Goal: Information Seeking & Learning: Learn about a topic

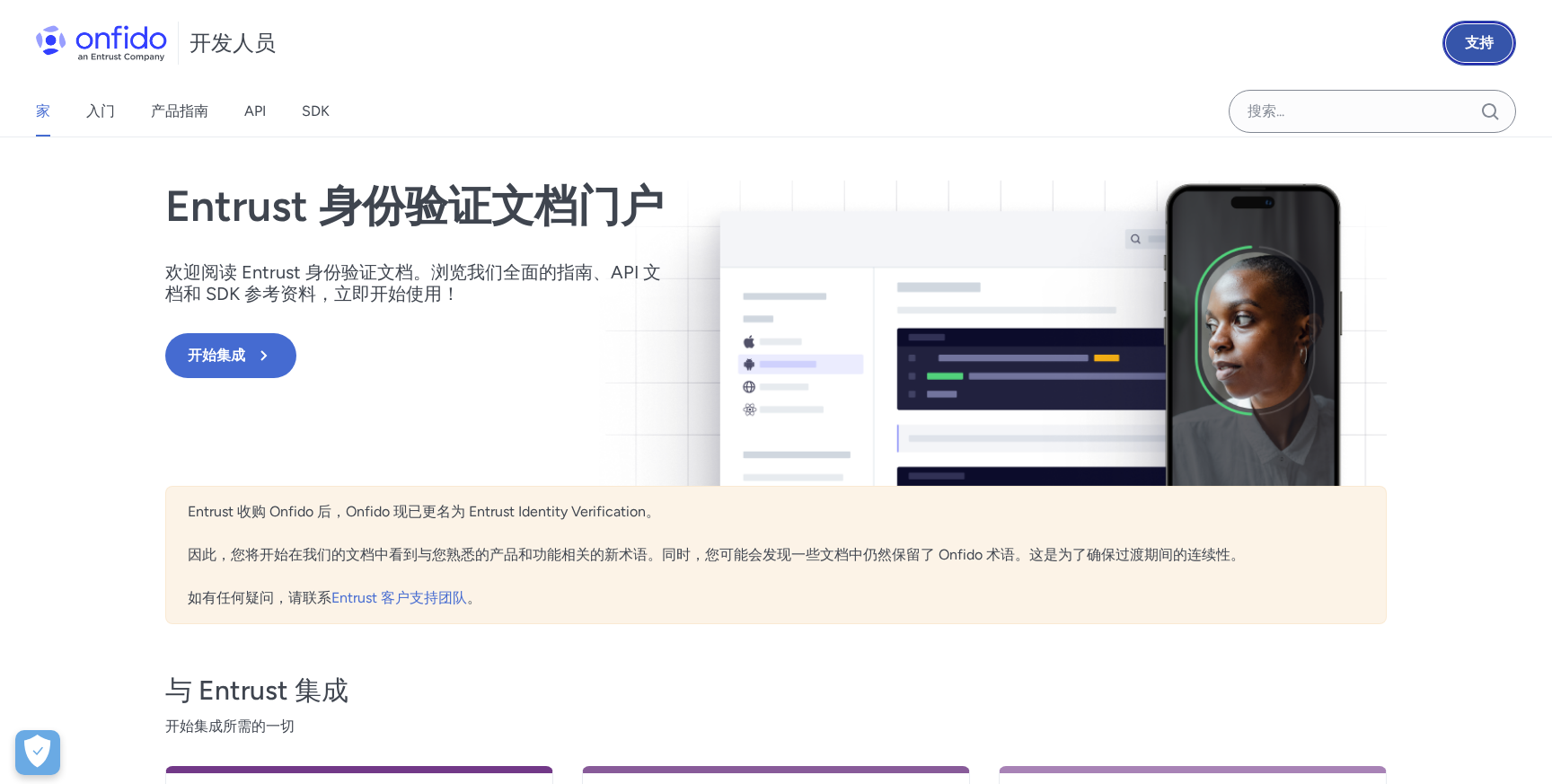
click at [1490, 35] on font "支持" at bounding box center [1479, 43] width 29 height 17
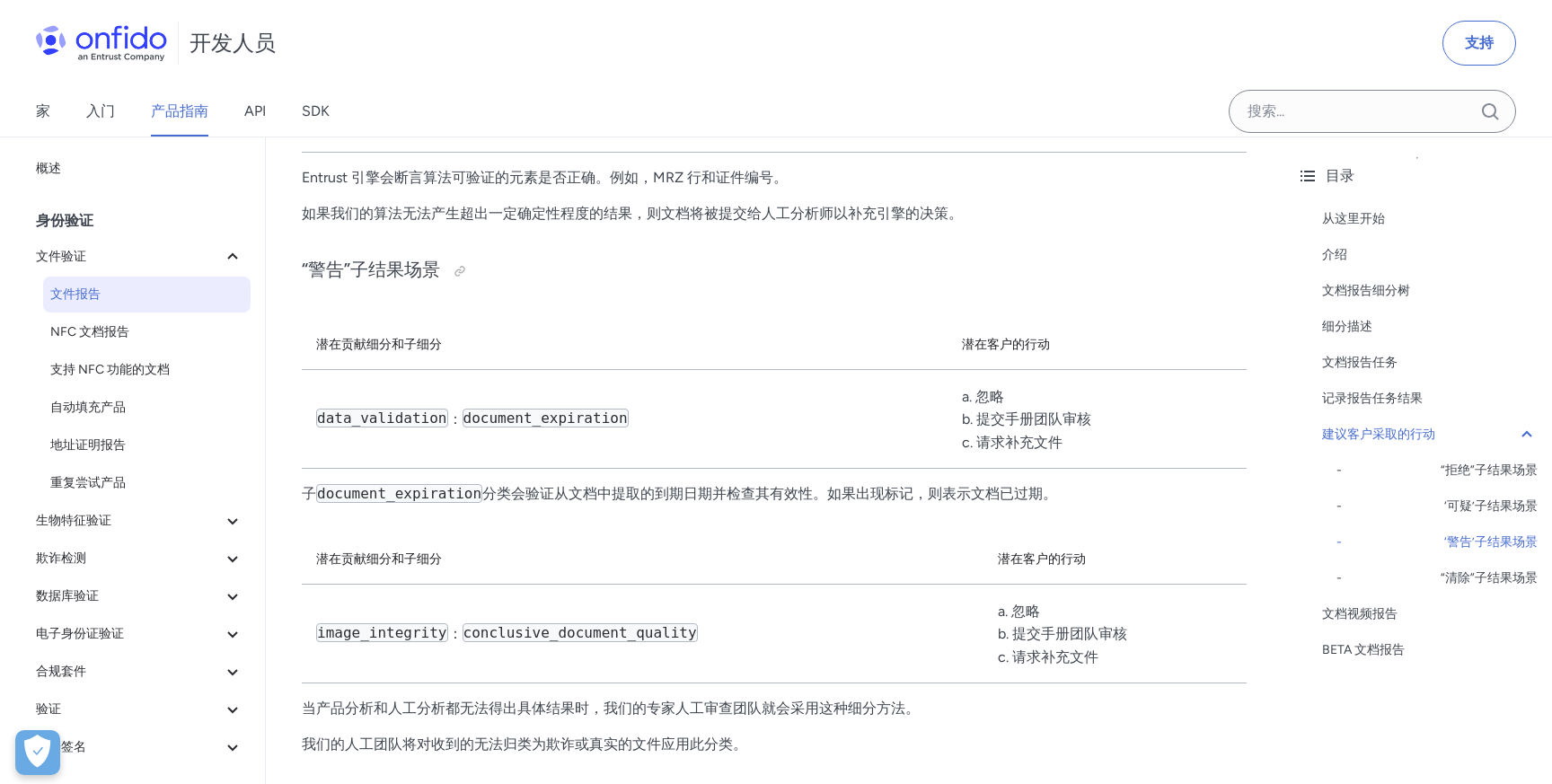
scroll to position [11546, 0]
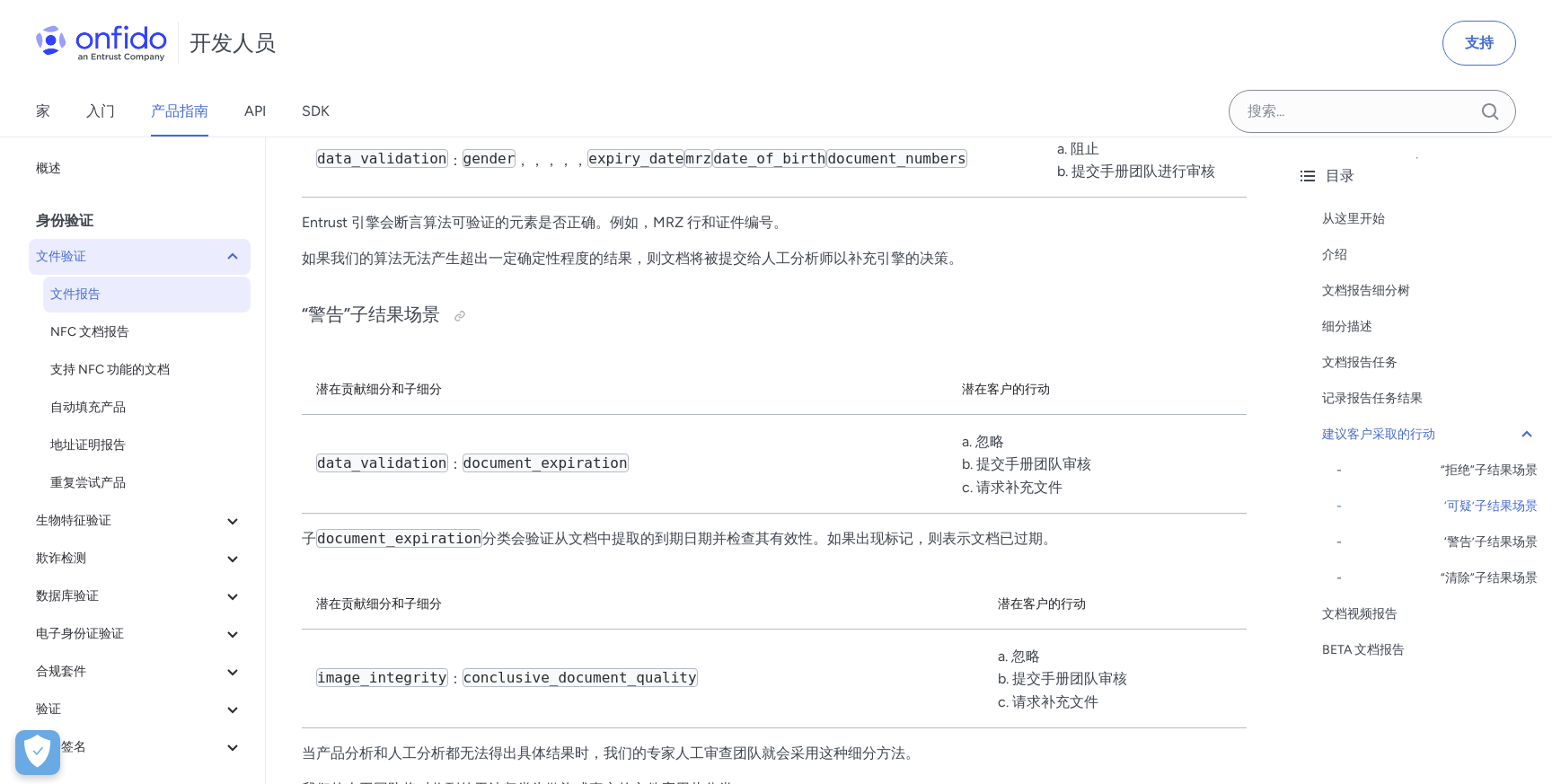
click at [183, 251] on span "文件验证" at bounding box center [128, 257] width 186 height 21
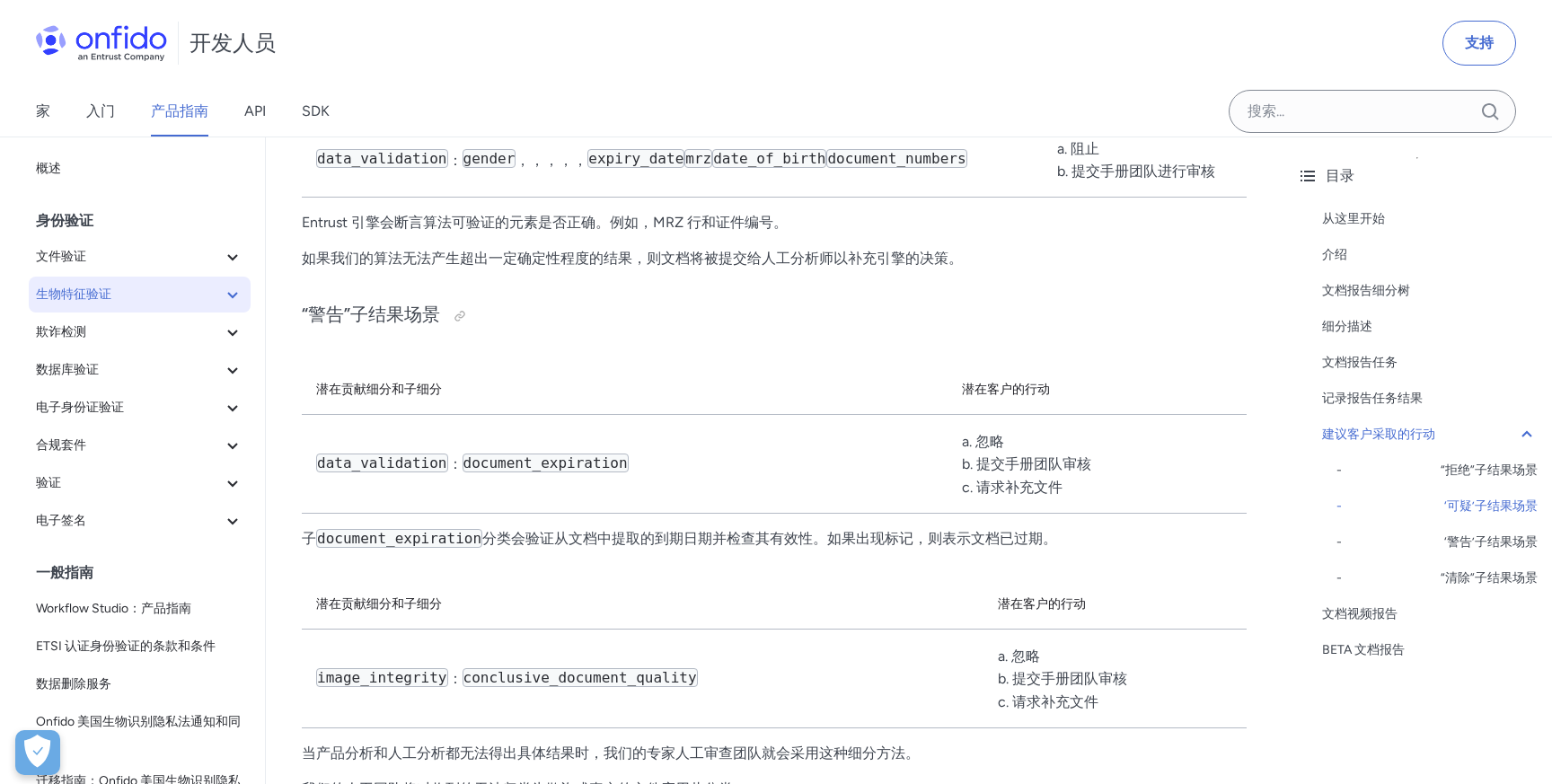
click at [181, 288] on span "生物特征验证" at bounding box center [128, 294] width 186 height 21
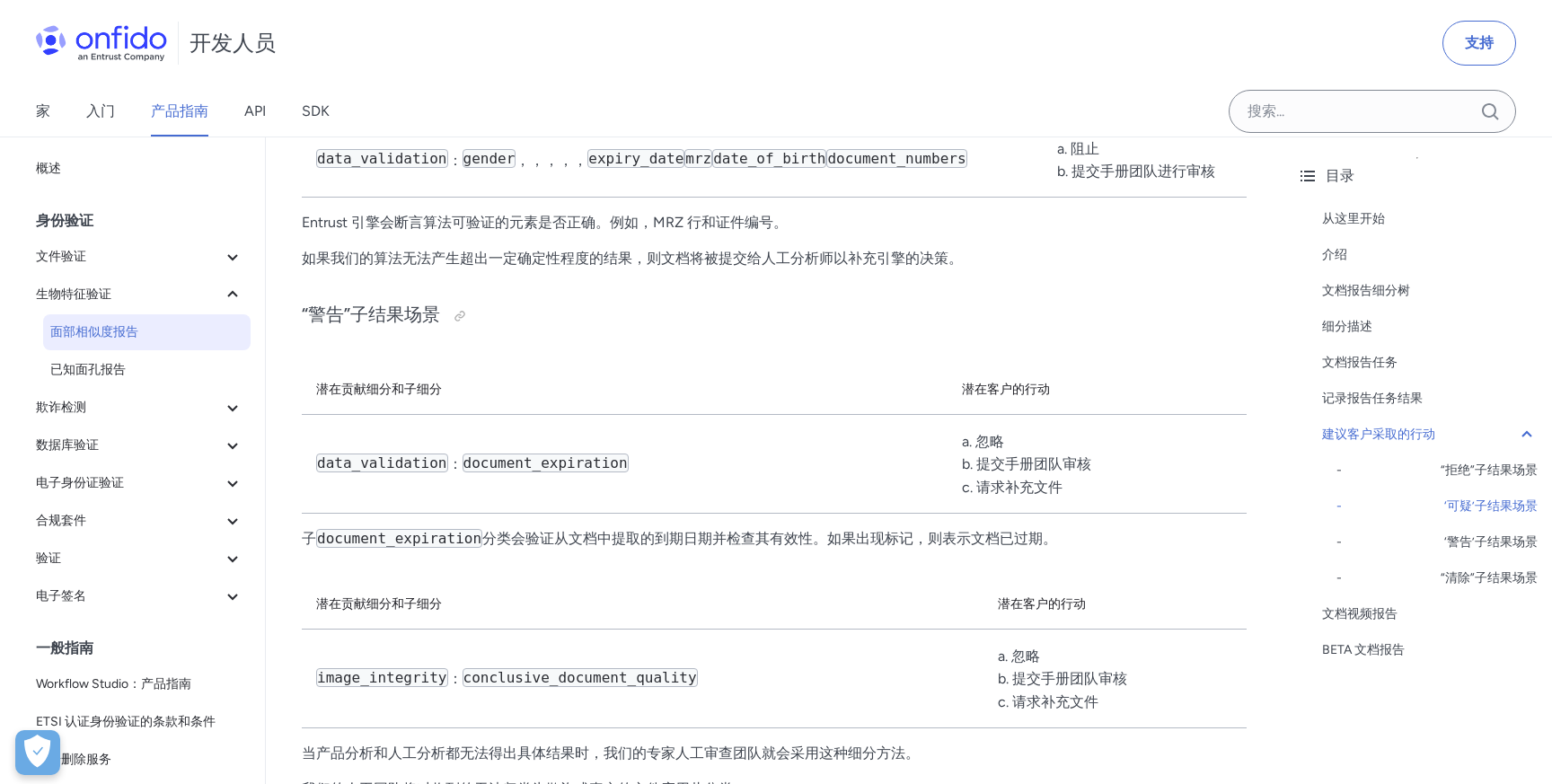
click at [148, 325] on span "面部相似度报告" at bounding box center [146, 332] width 193 height 21
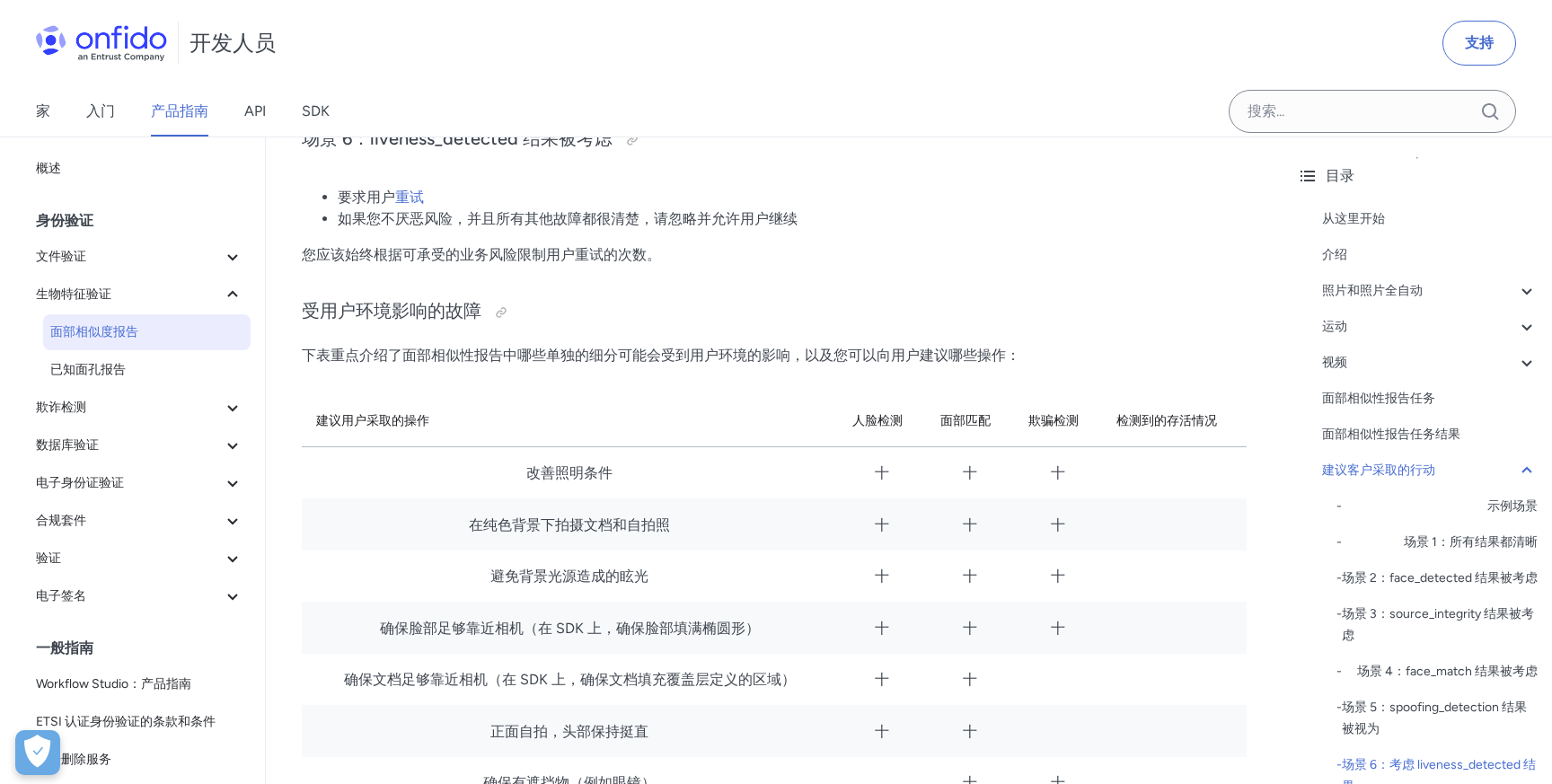
scroll to position [8950, 0]
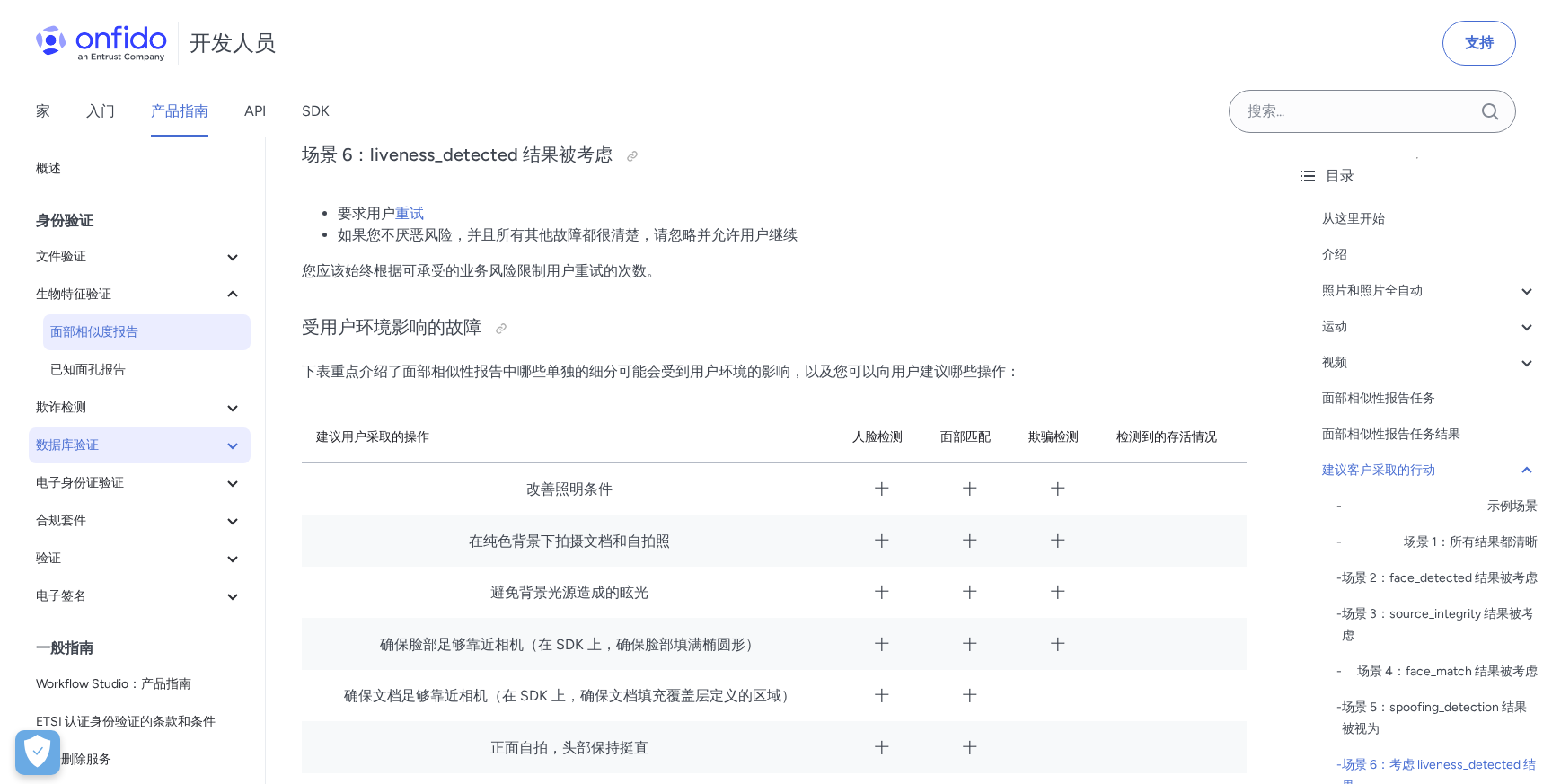
click at [163, 446] on span "数据库验证" at bounding box center [128, 445] width 186 height 21
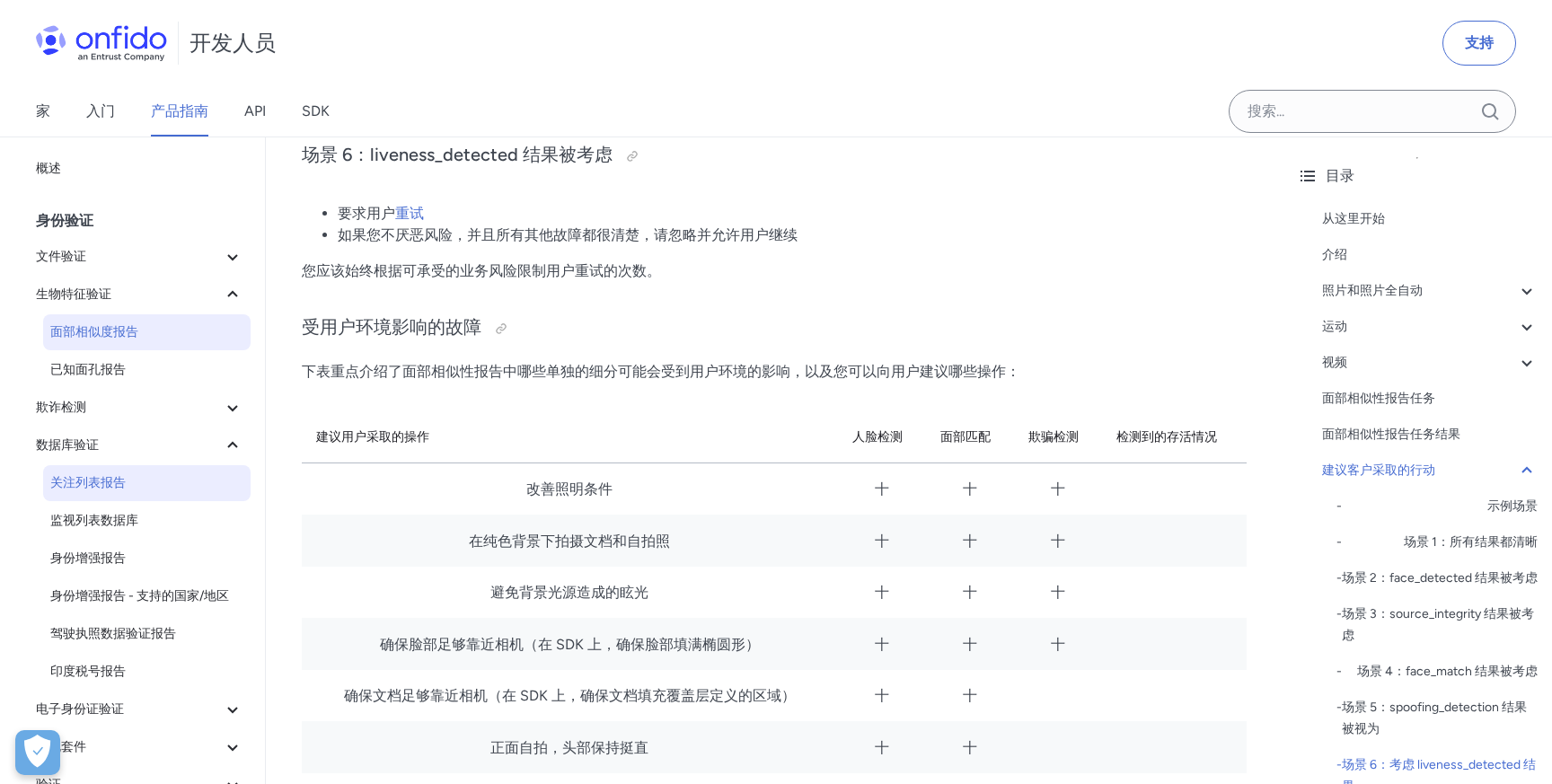
click at [151, 473] on span "关注列表报告" at bounding box center [146, 483] width 193 height 21
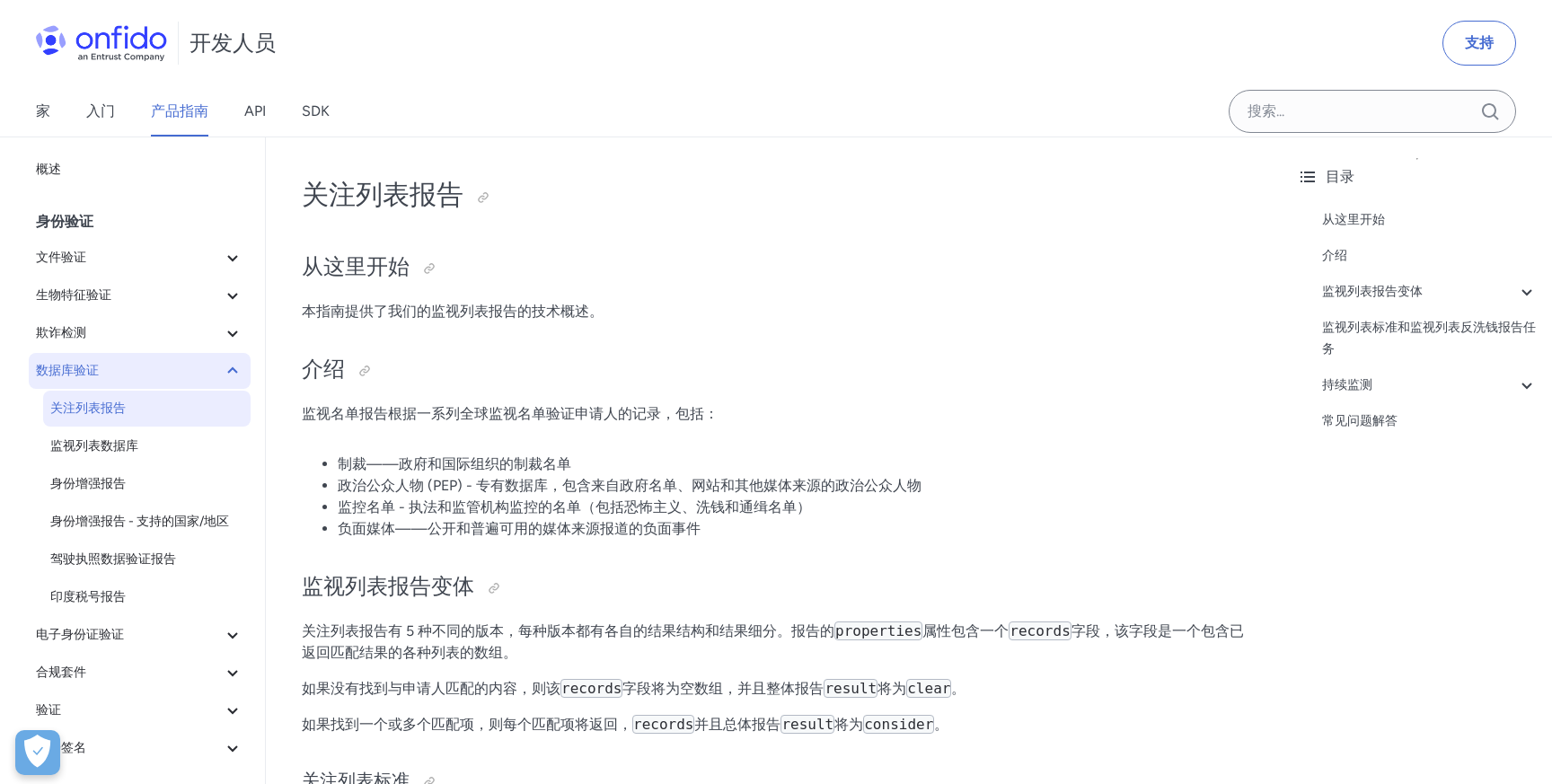
click at [132, 384] on button "数据库验证" at bounding box center [139, 370] width 221 height 35
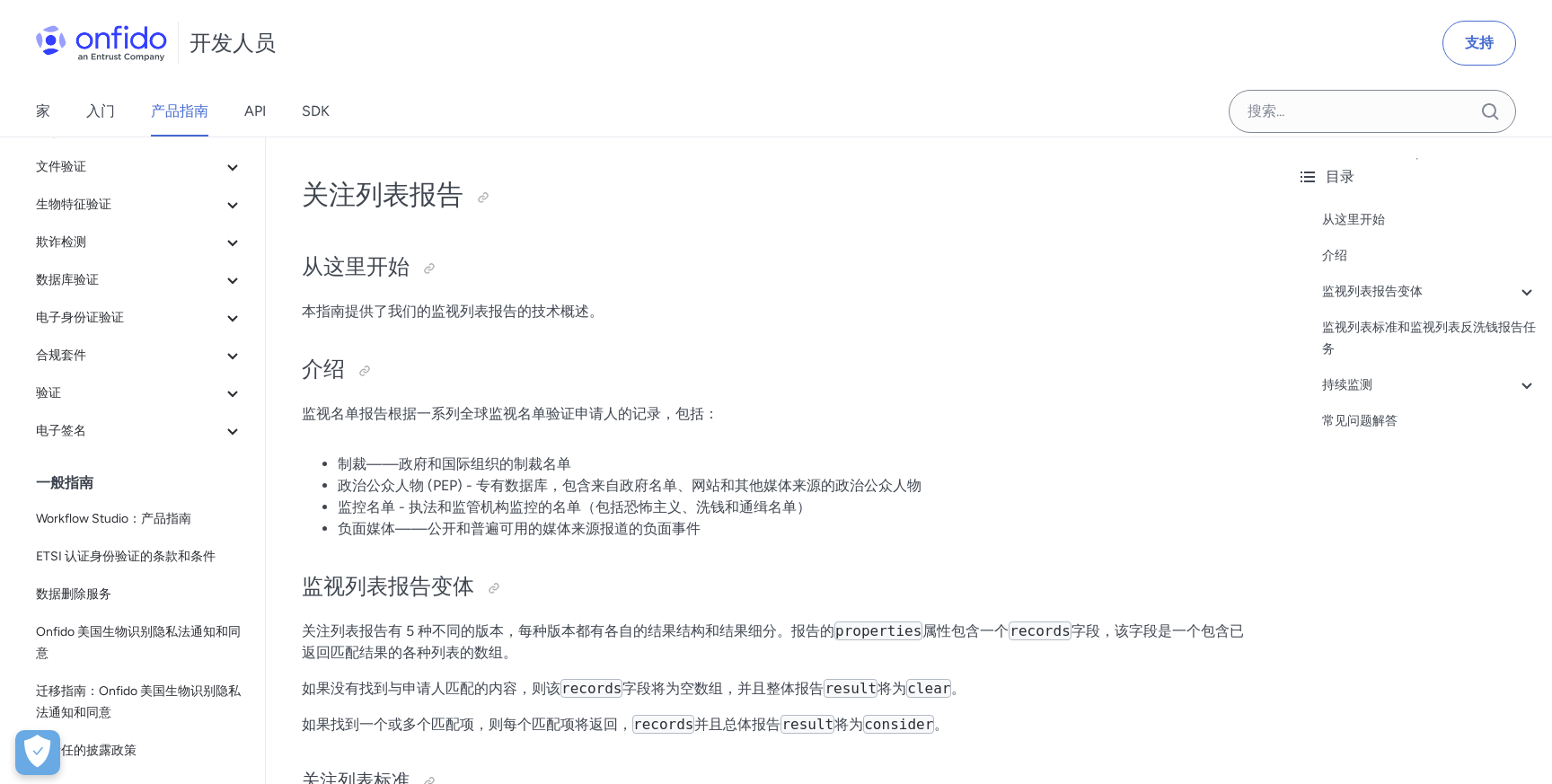
scroll to position [163, 0]
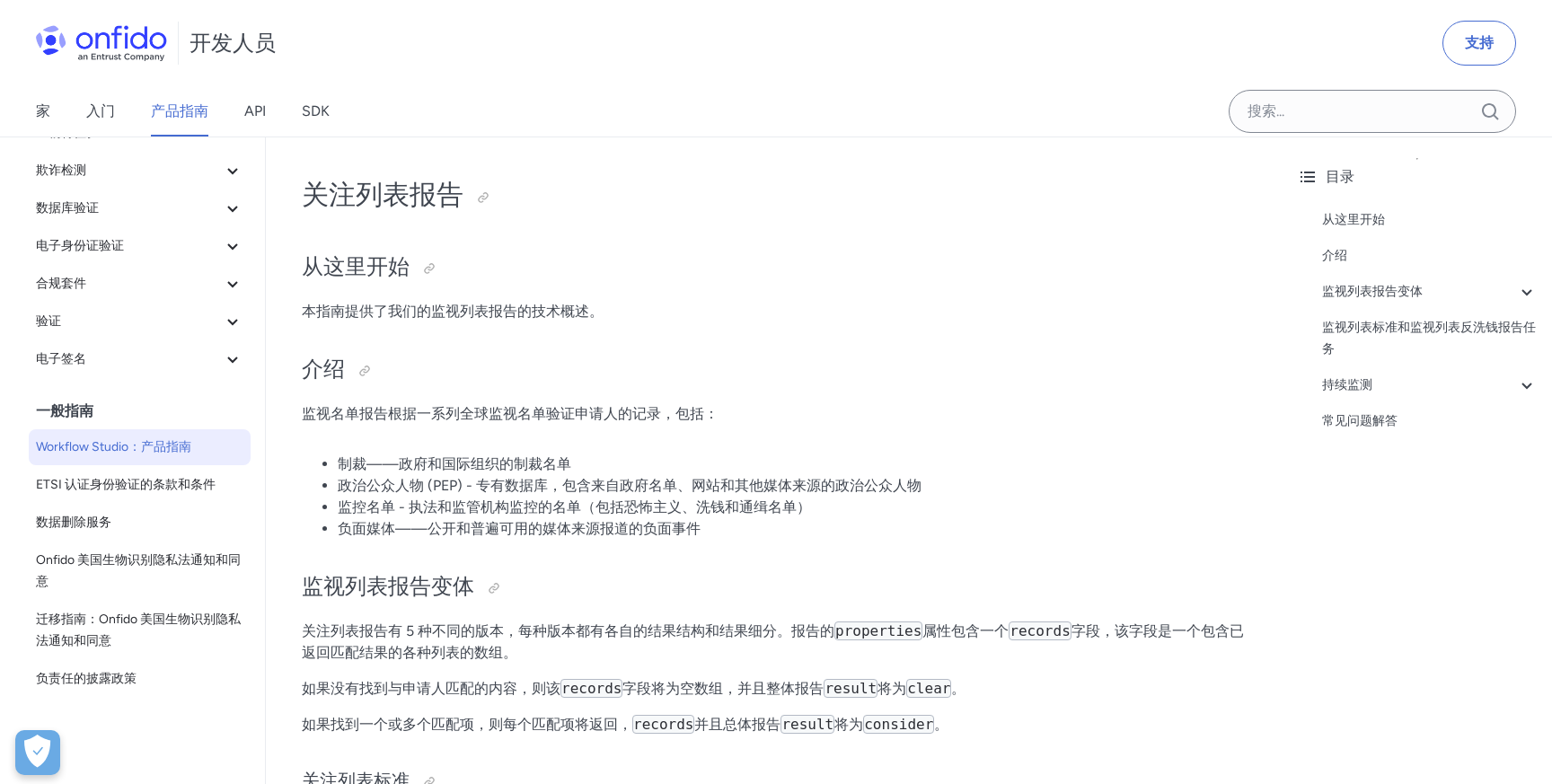
click at [161, 452] on font "Workflow Studio：产品指南" at bounding box center [113, 447] width 155 height 15
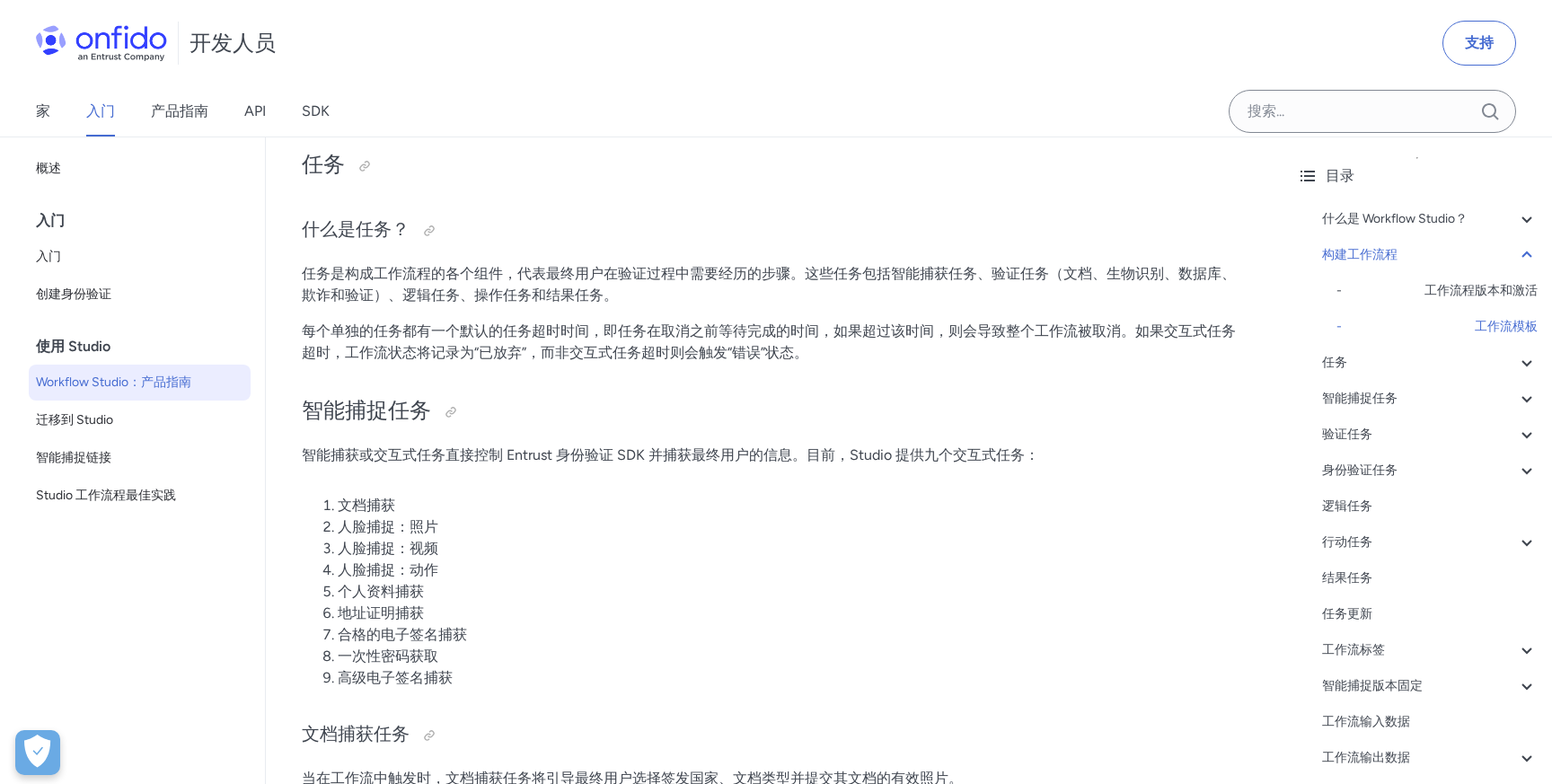
scroll to position [5465, 0]
